Goal: Task Accomplishment & Management: Use online tool/utility

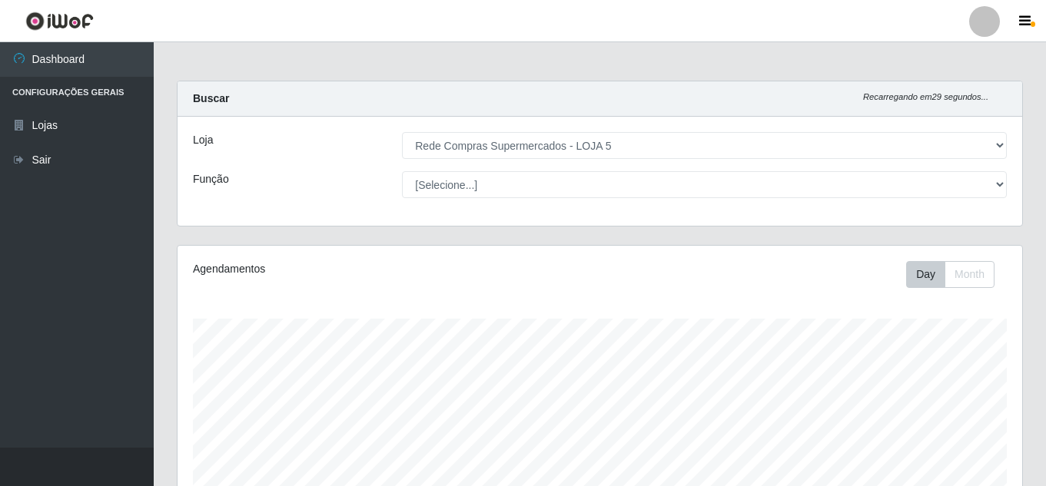
select select "397"
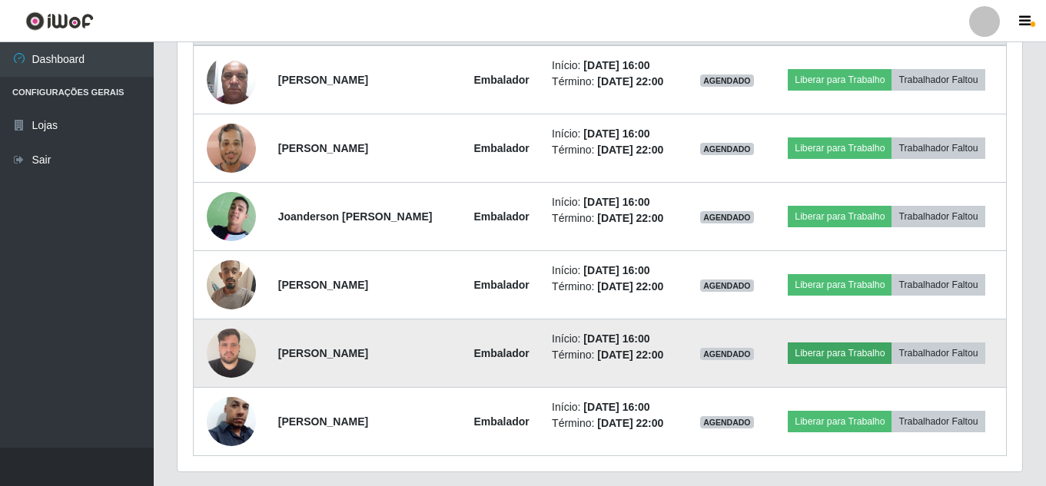
scroll to position [671, 0]
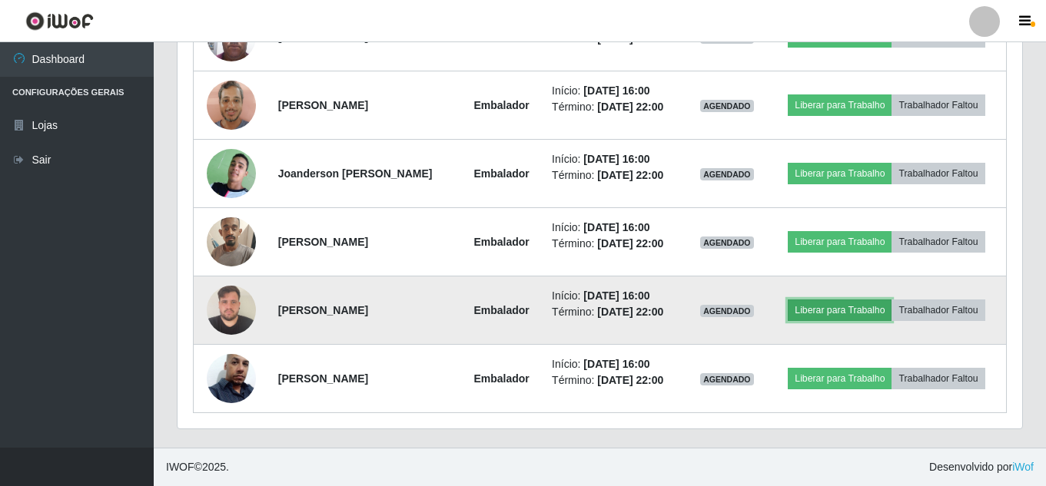
click at [842, 317] on button "Liberar para Trabalho" at bounding box center [840, 311] width 104 height 22
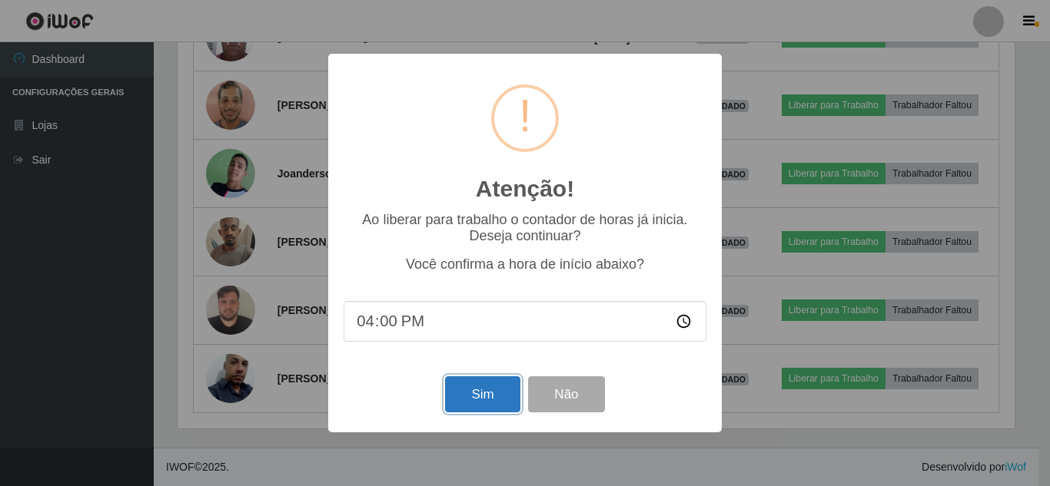
click at [486, 389] on button "Sim" at bounding box center [482, 395] width 75 height 36
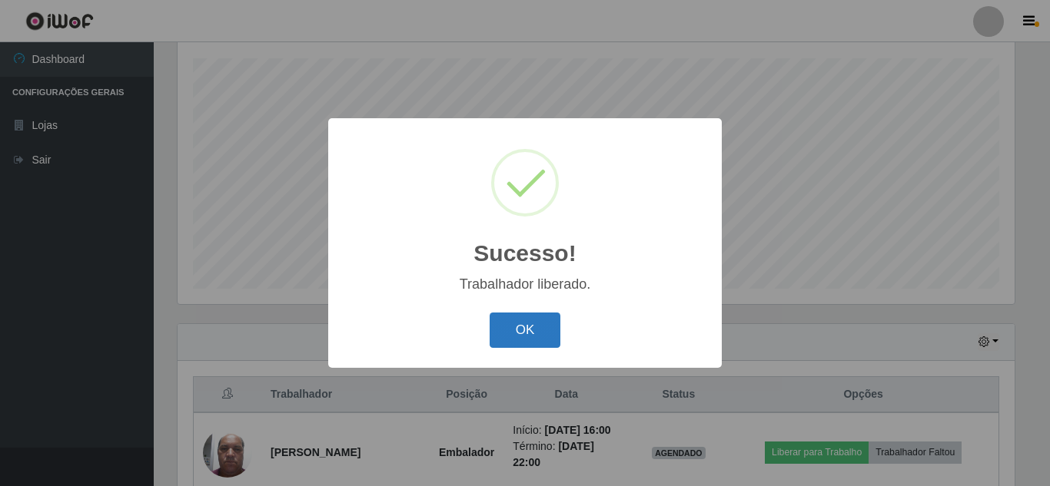
click at [531, 334] on button "OK" at bounding box center [524, 331] width 71 height 36
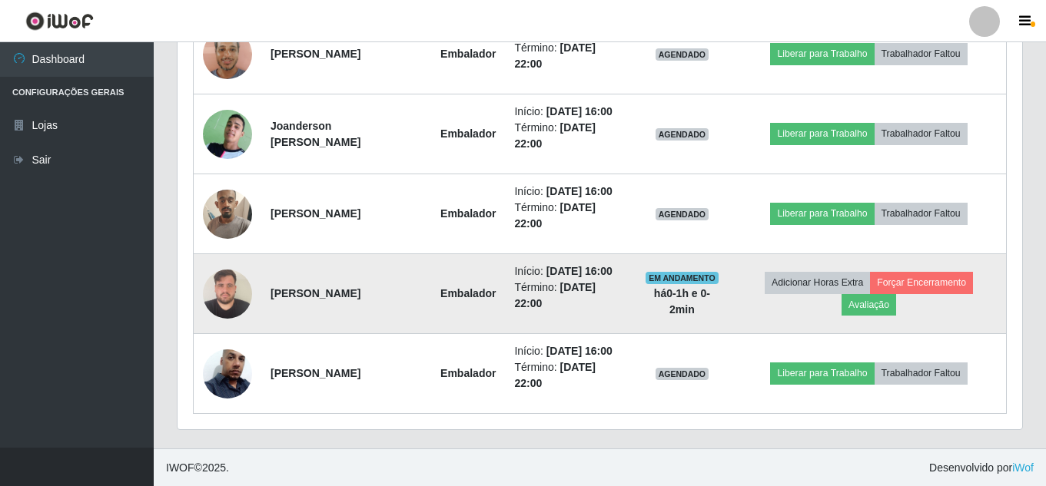
scroll to position [740, 0]
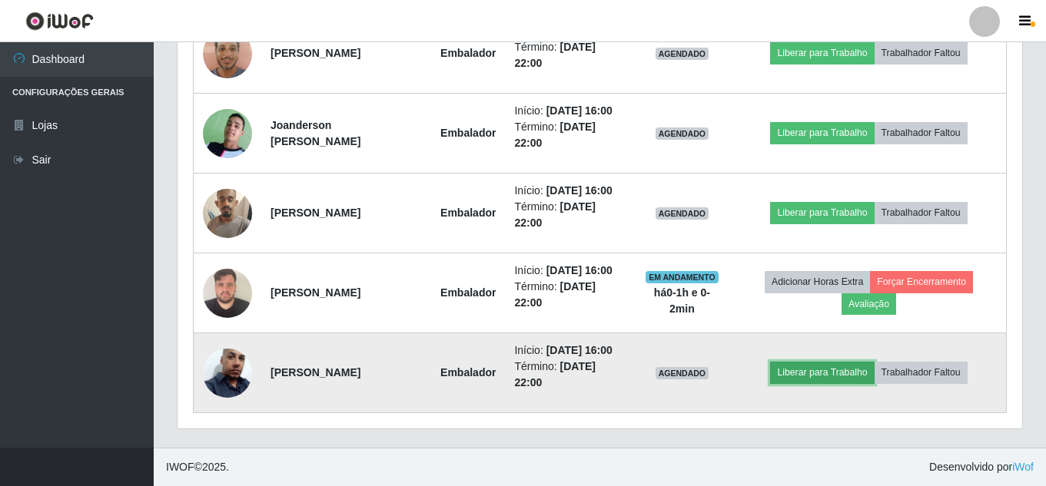
click at [825, 371] on button "Liberar para Trabalho" at bounding box center [822, 373] width 104 height 22
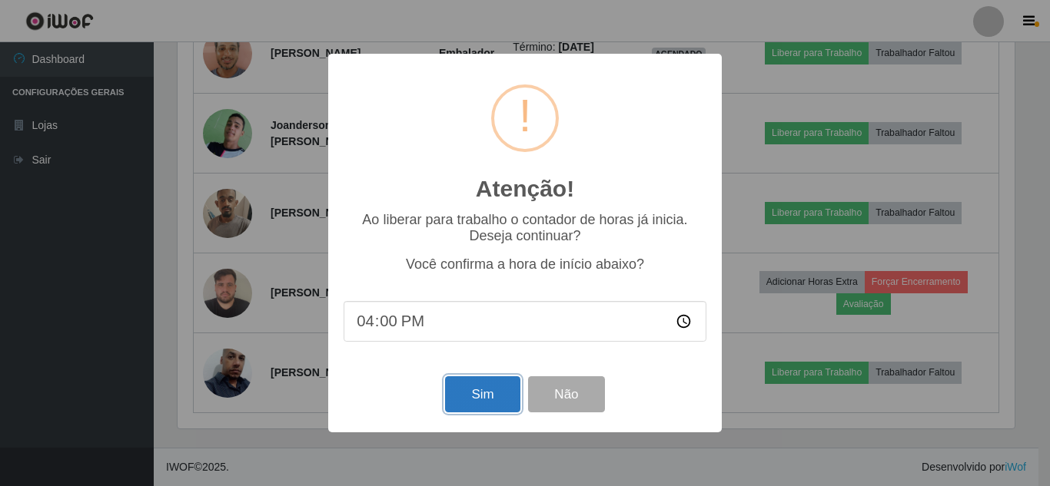
click at [503, 390] on button "Sim" at bounding box center [482, 395] width 75 height 36
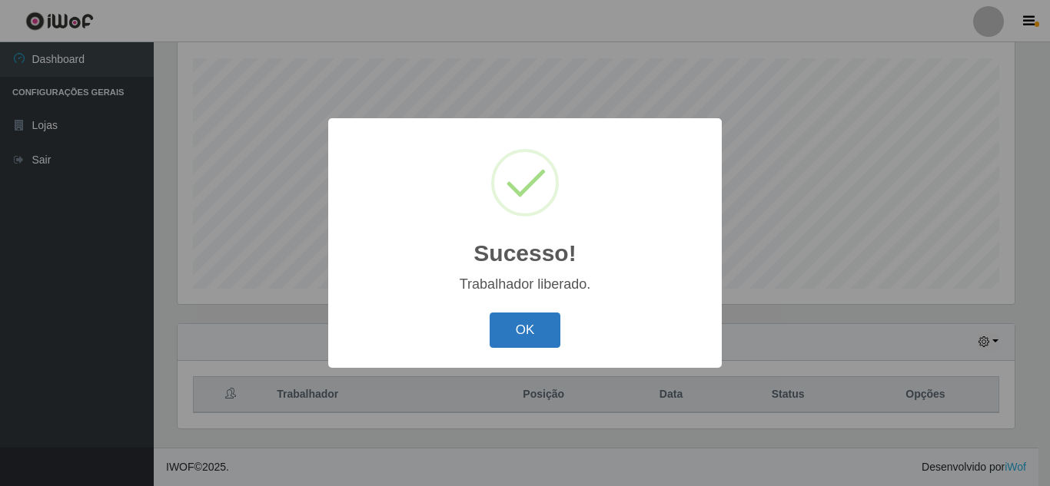
click at [524, 325] on button "OK" at bounding box center [524, 331] width 71 height 36
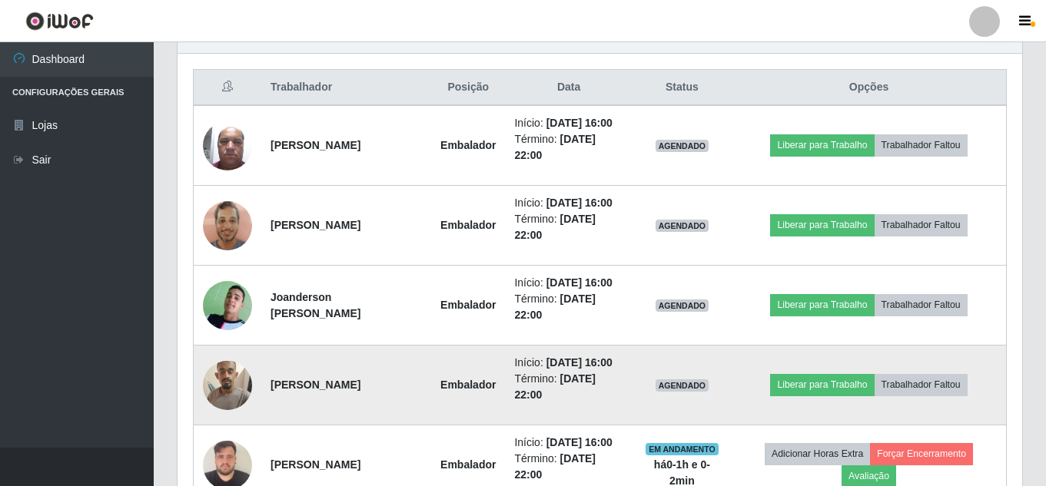
scroll to position [645, 0]
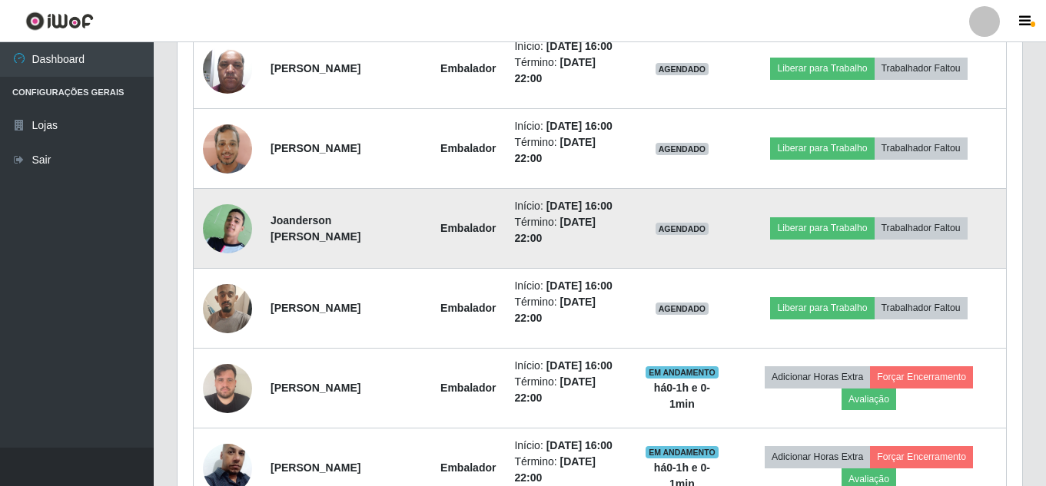
click at [831, 241] on td "Liberar para Trabalho Trabalhador Faltou" at bounding box center [869, 229] width 274 height 80
click at [814, 233] on button "Liberar para Trabalho" at bounding box center [822, 228] width 104 height 22
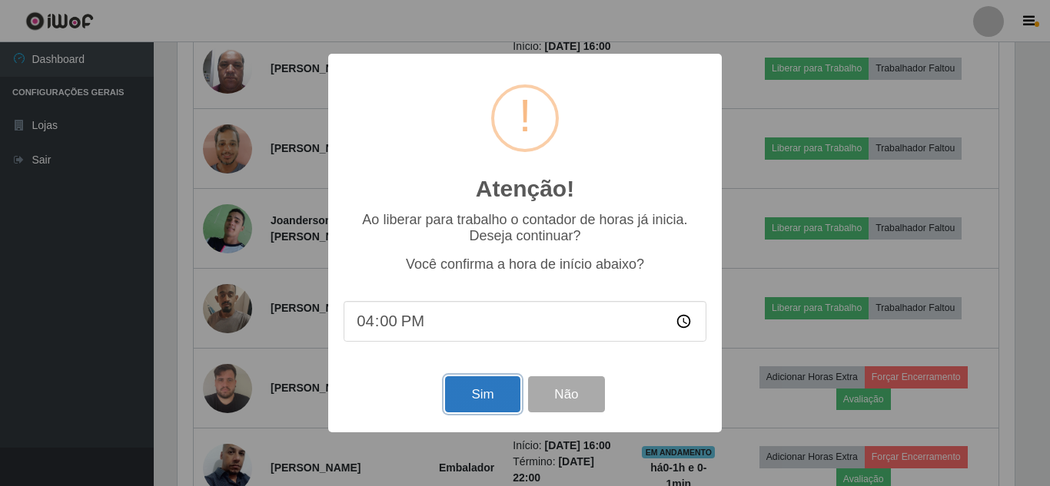
click at [474, 391] on button "Sim" at bounding box center [482, 395] width 75 height 36
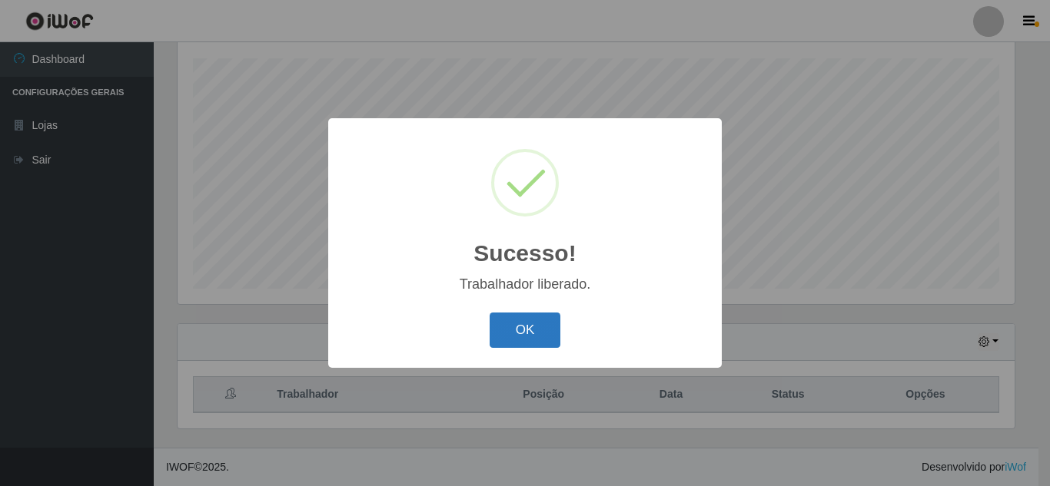
click at [529, 330] on button "OK" at bounding box center [524, 331] width 71 height 36
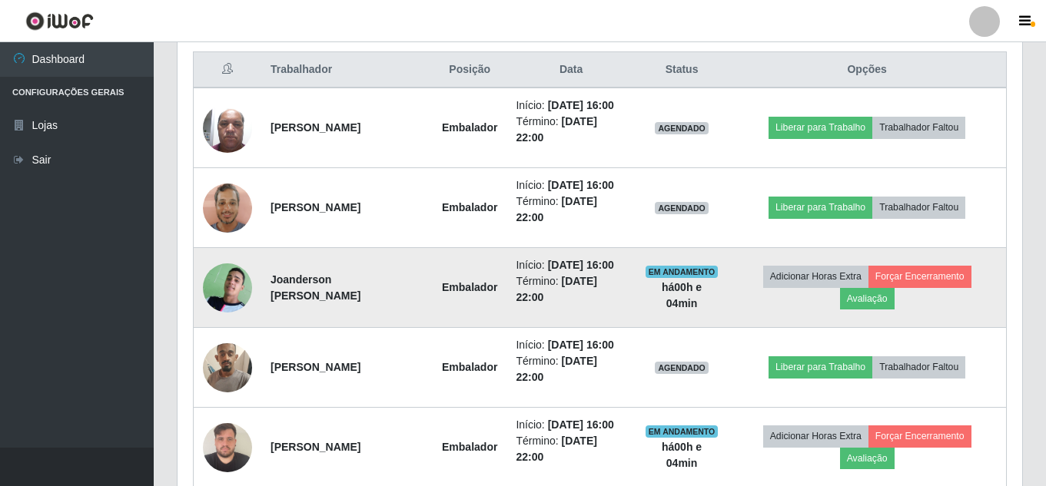
scroll to position [586, 0]
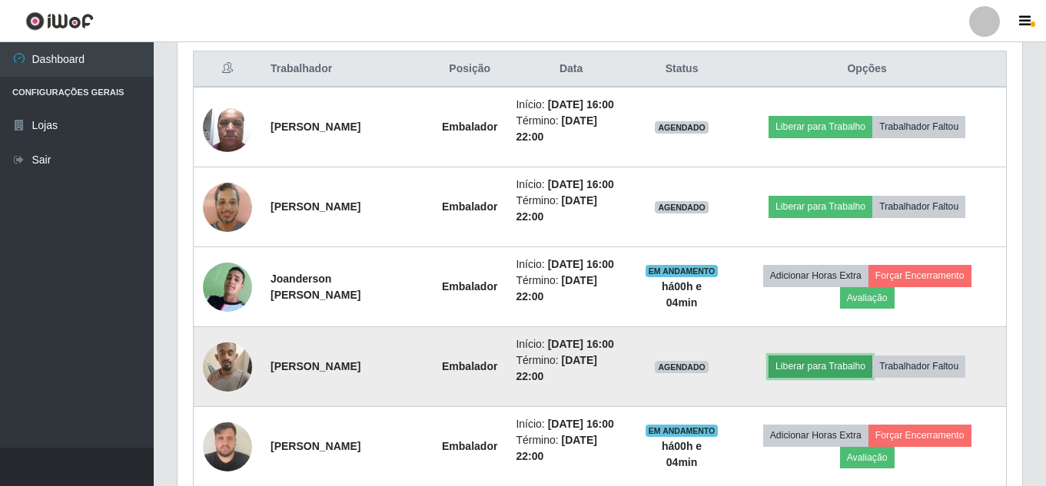
click at [797, 364] on button "Liberar para Trabalho" at bounding box center [820, 367] width 104 height 22
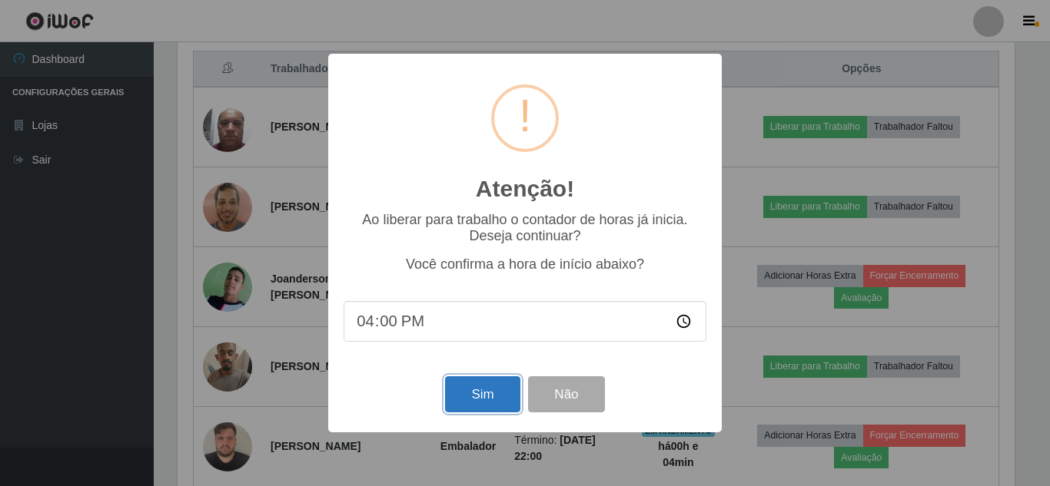
click at [499, 410] on button "Sim" at bounding box center [482, 395] width 75 height 36
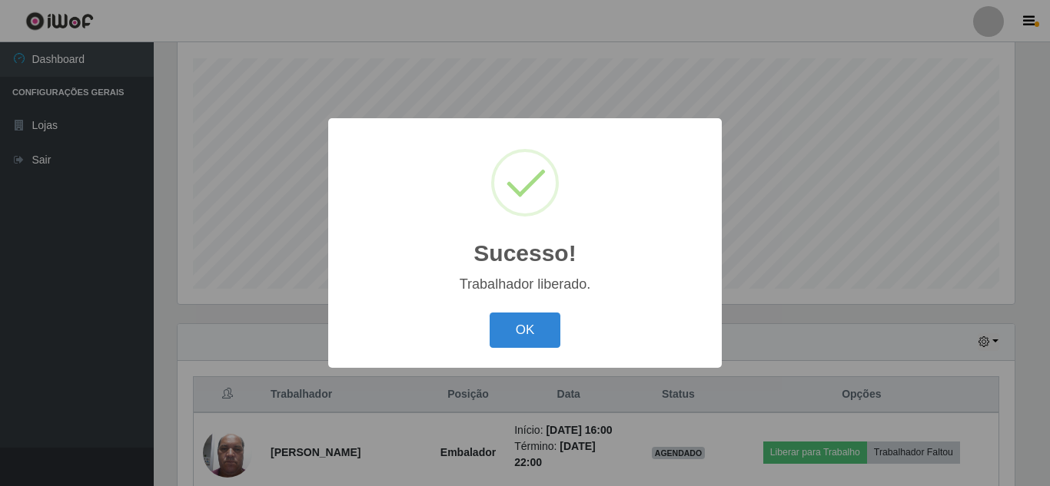
click at [489, 313] on button "OK" at bounding box center [524, 331] width 71 height 36
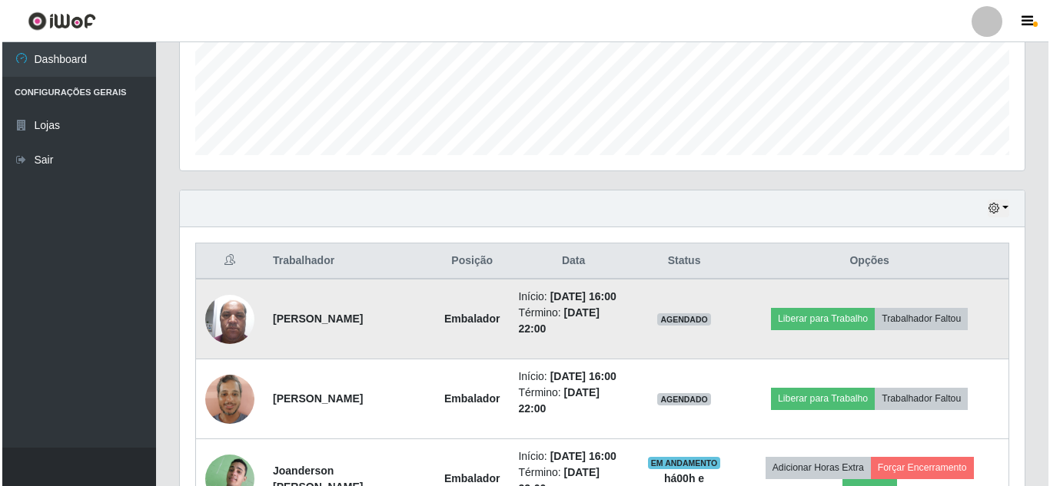
scroll to position [414, 0]
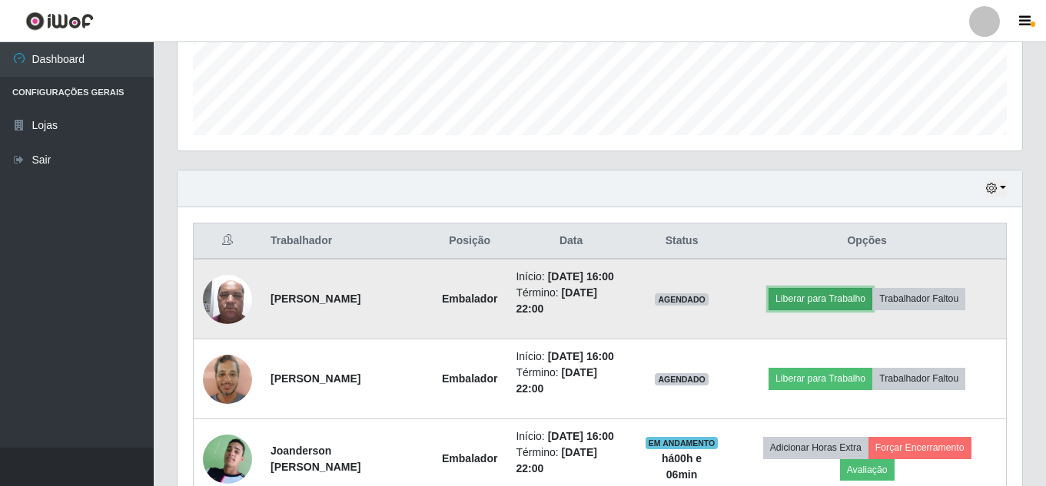
click at [830, 298] on button "Liberar para Trabalho" at bounding box center [820, 299] width 104 height 22
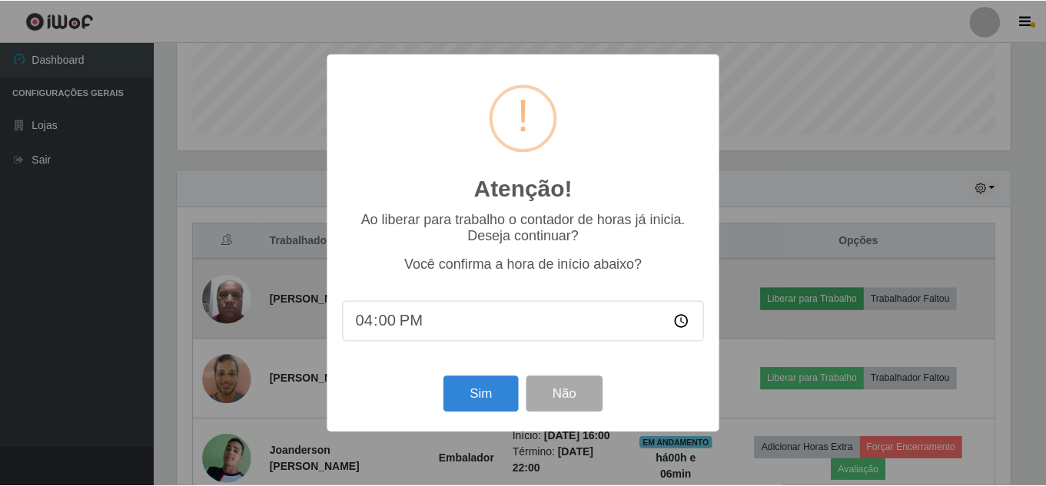
scroll to position [319, 837]
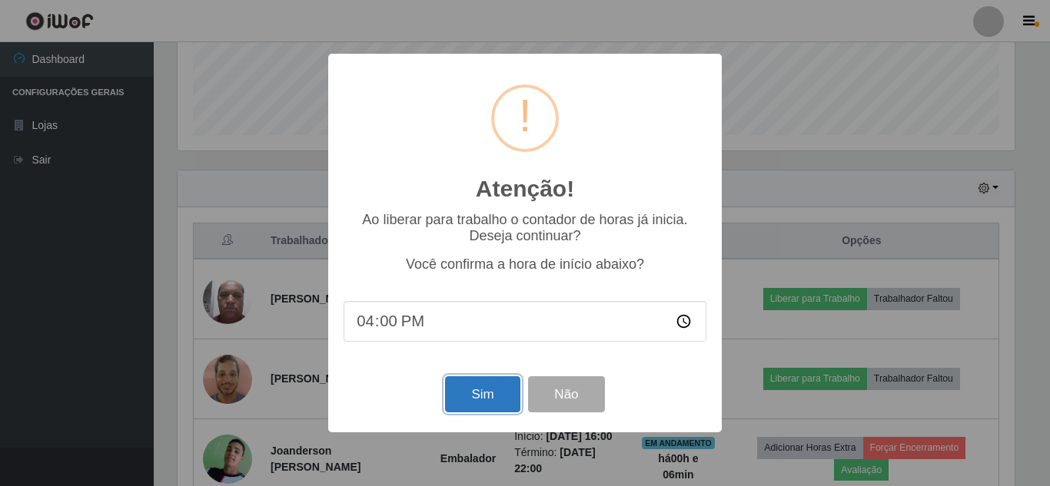
click at [491, 391] on button "Sim" at bounding box center [482, 395] width 75 height 36
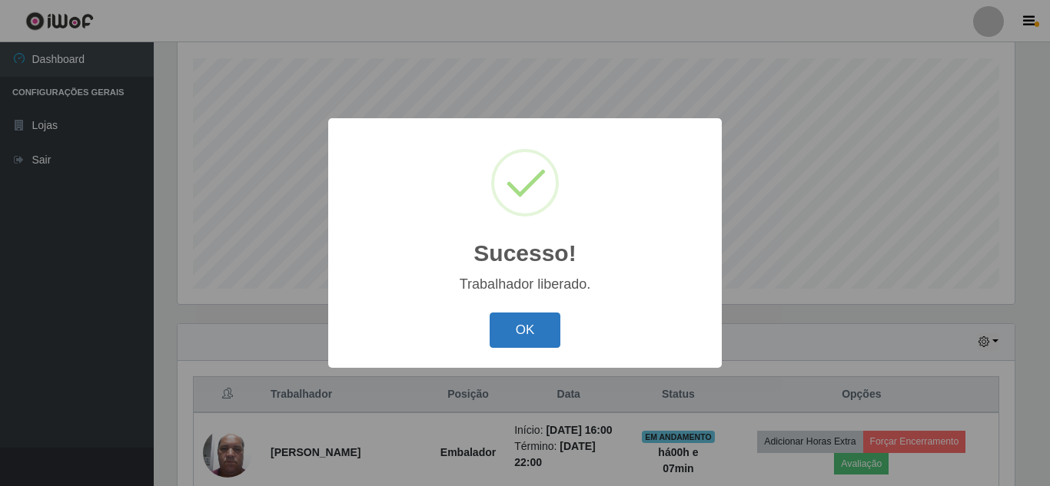
click at [516, 334] on button "OK" at bounding box center [524, 331] width 71 height 36
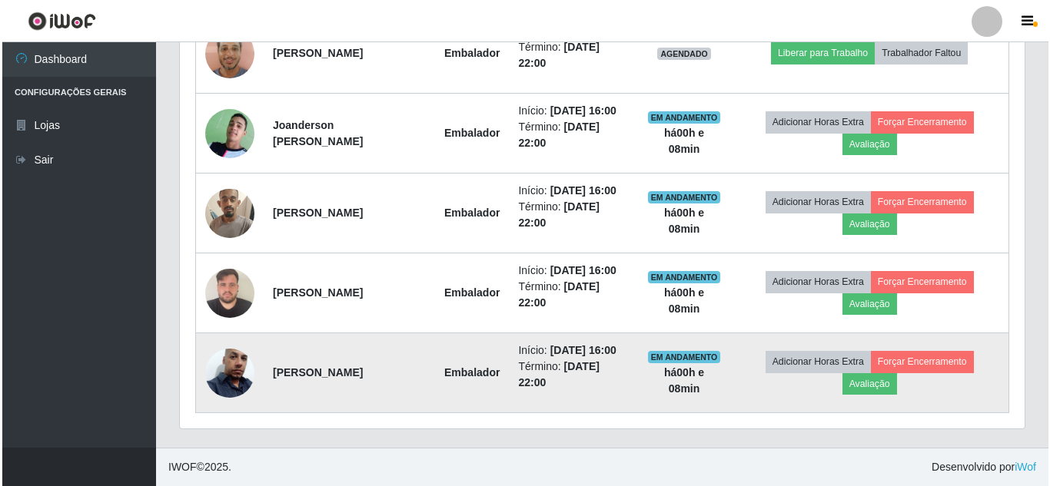
scroll to position [663, 0]
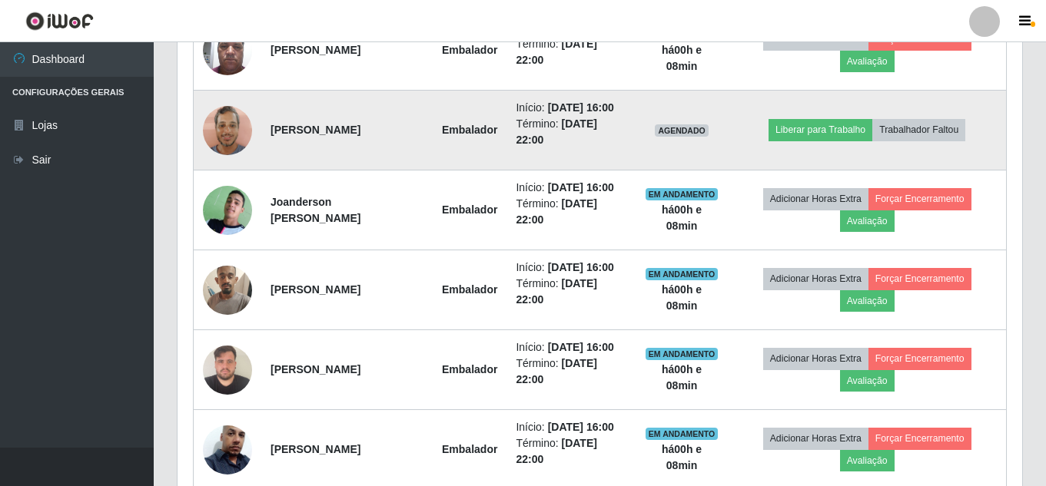
click at [231, 138] on img at bounding box center [227, 130] width 49 height 65
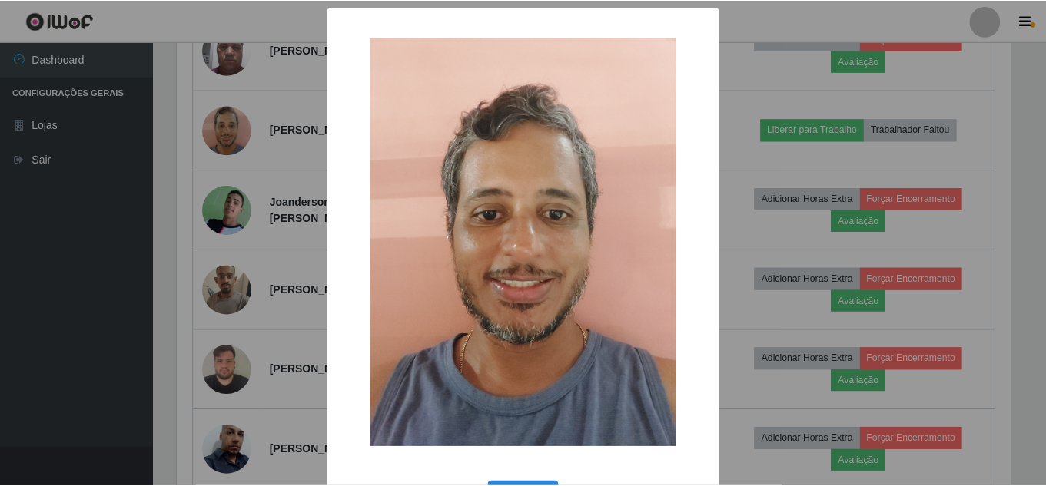
scroll to position [319, 837]
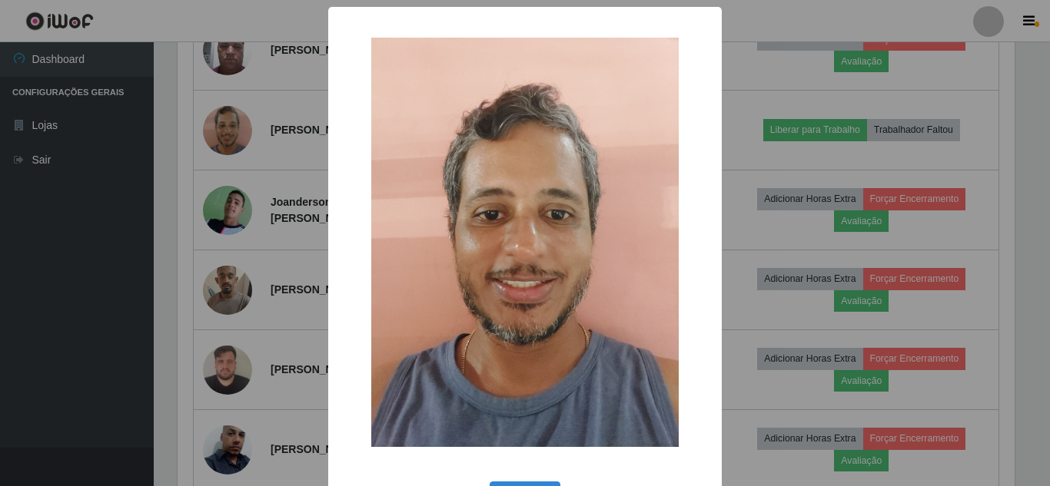
click at [321, 177] on div "× OK Cancel" at bounding box center [525, 243] width 1050 height 486
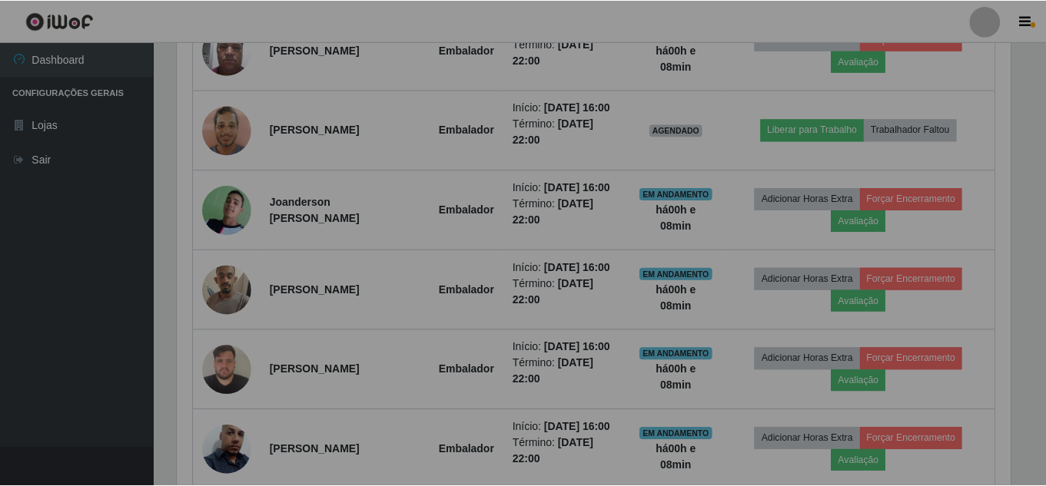
scroll to position [319, 845]
